Goal: Navigation & Orientation: Find specific page/section

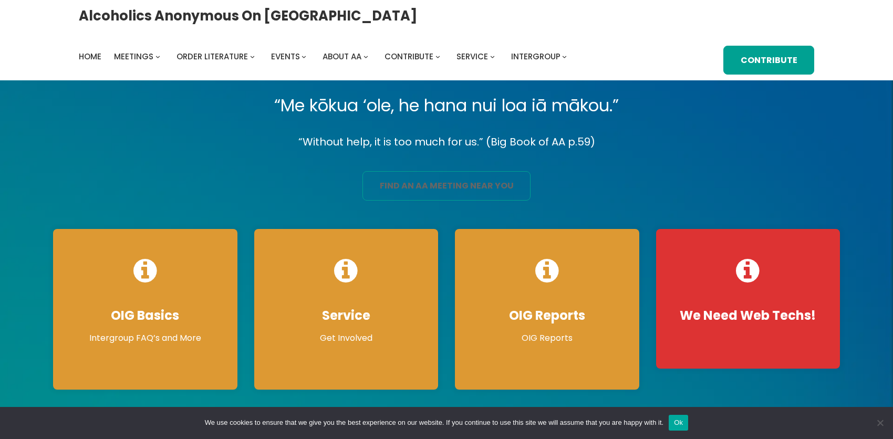
click at [409, 195] on link "find an aa meeting near you" at bounding box center [446, 185] width 168 height 29
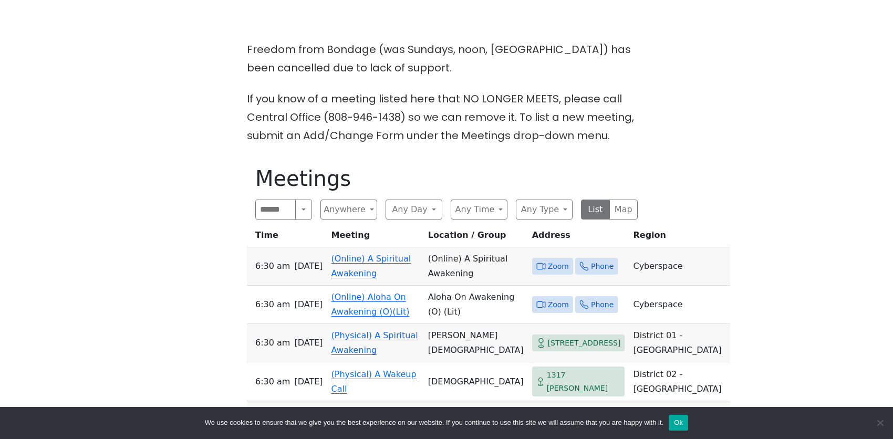
scroll to position [315, 0]
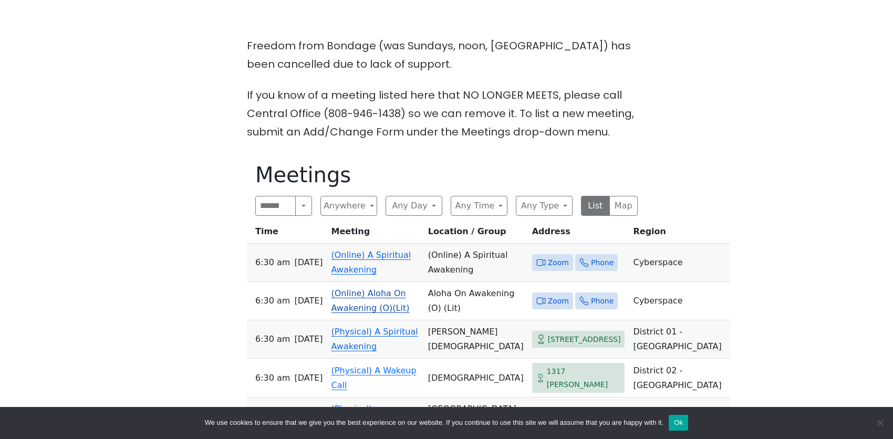
click at [363, 288] on link "(Online) Aloha On Awakening (O)(Lit)" at bounding box center [370, 300] width 78 height 25
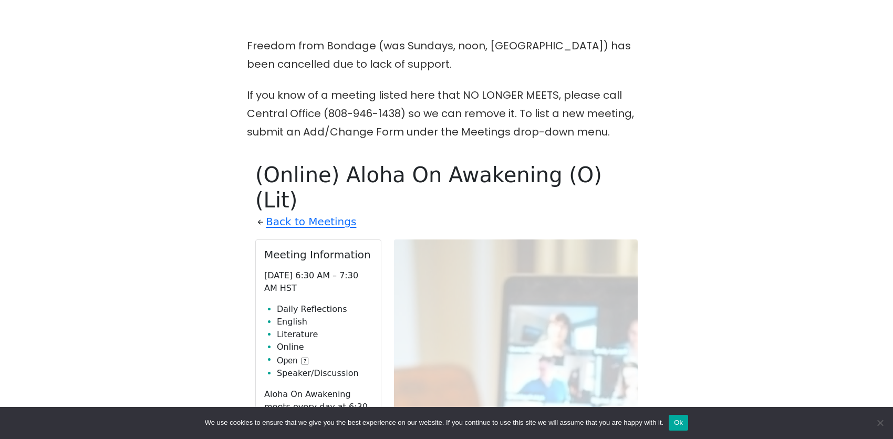
scroll to position [439, 0]
